Goal: Navigation & Orientation: Go to known website

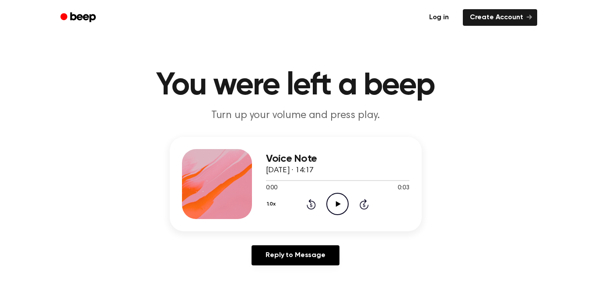
click at [442, 17] on link "Log in" at bounding box center [438, 17] width 37 height 20
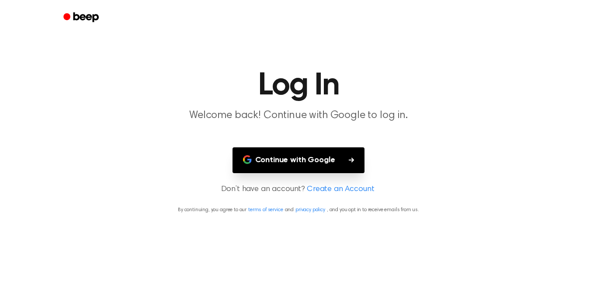
click at [326, 164] on button "Continue with Google" at bounding box center [299, 160] width 133 height 26
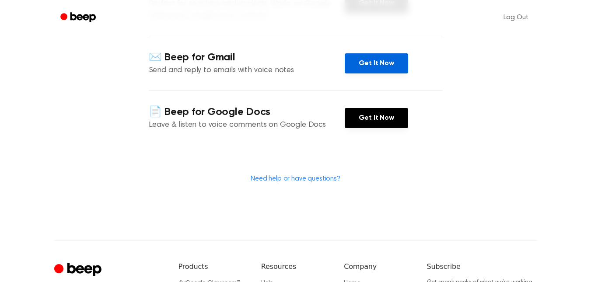
scroll to position [165, 0]
